Goal: Task Accomplishment & Management: Complete application form

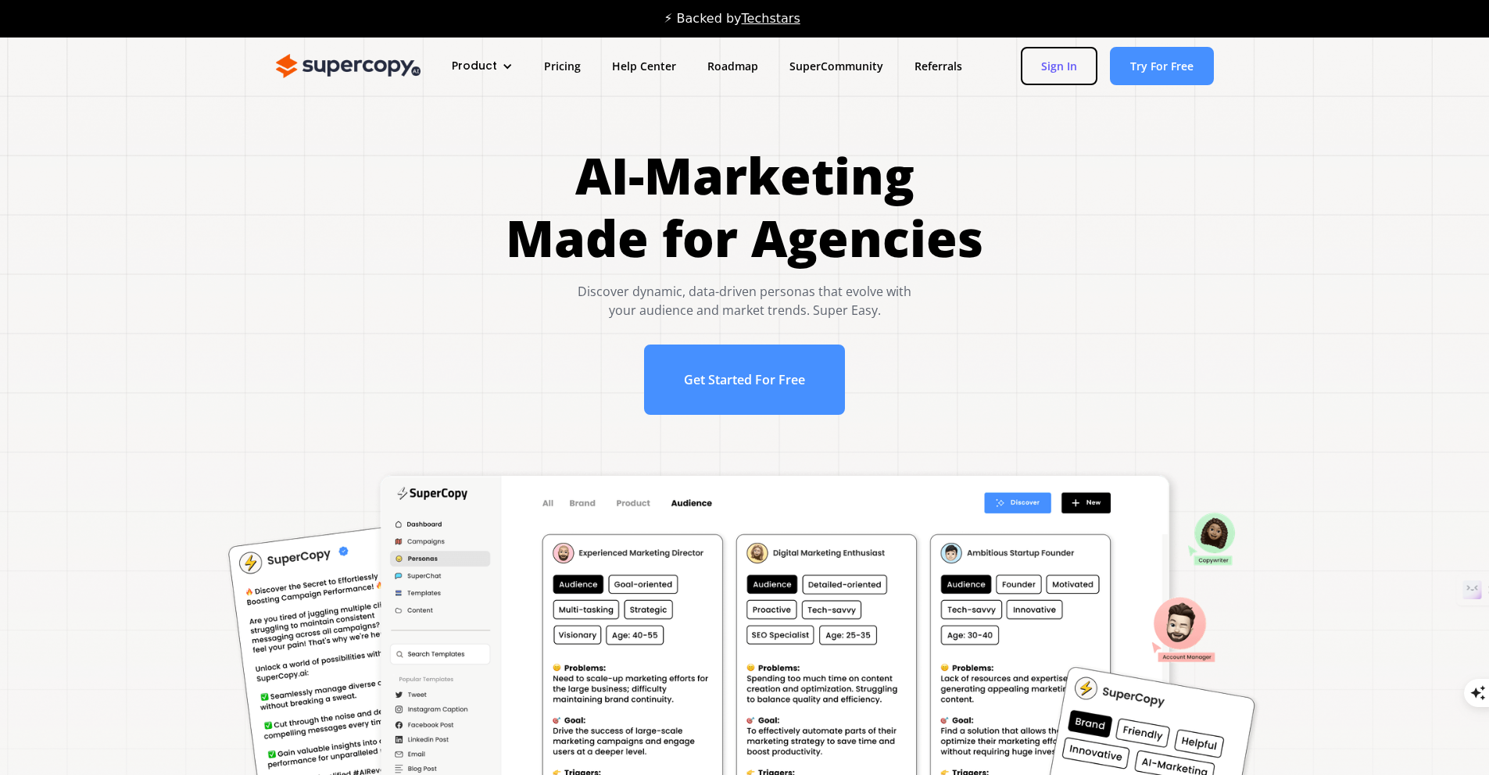
click at [973, 62] on link "Sign In" at bounding box center [1059, 66] width 77 height 38
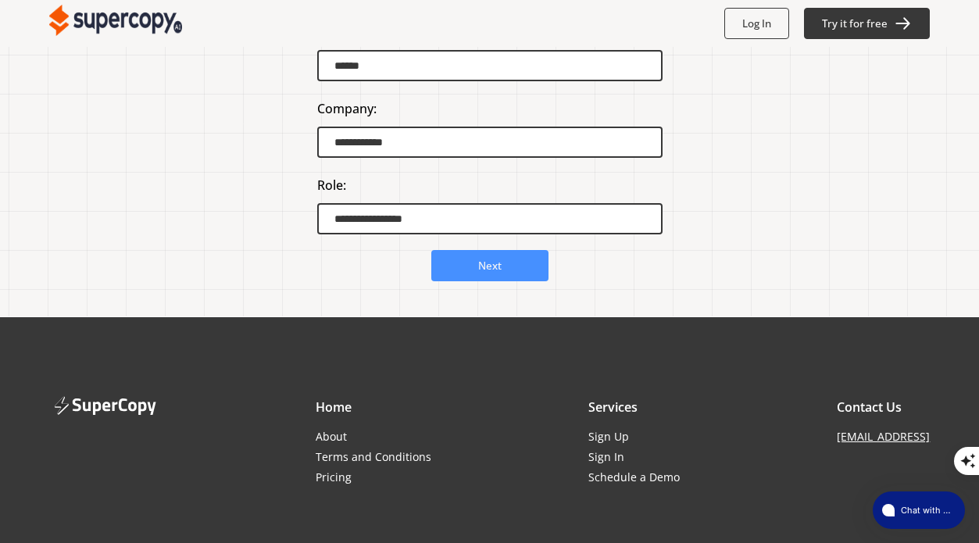
scroll to position [282, 0]
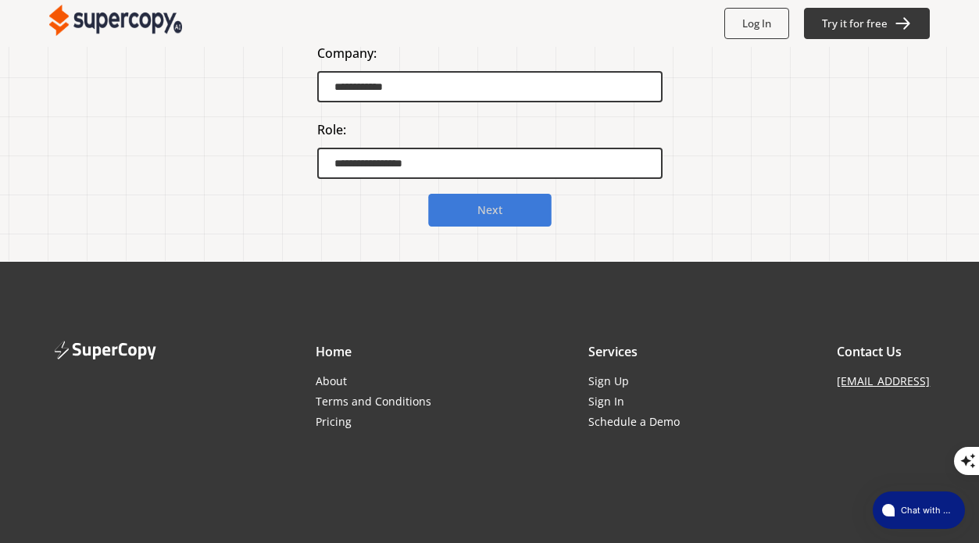
click at [495, 211] on b "Next" at bounding box center [489, 210] width 25 height 15
